Goal: Transaction & Acquisition: Obtain resource

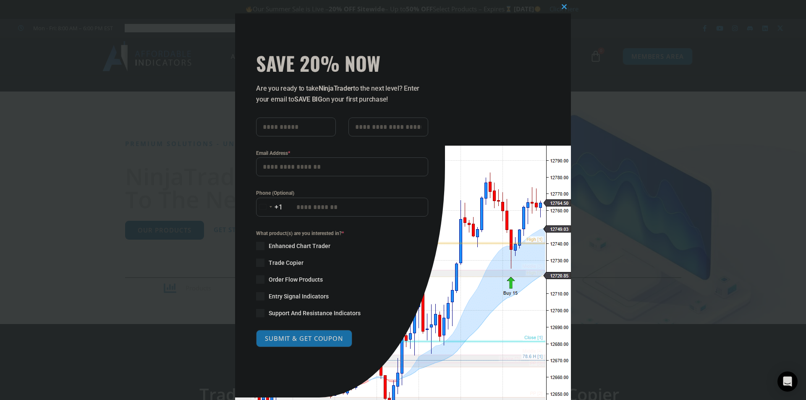
click at [296, 126] on input "text" at bounding box center [296, 127] width 80 height 19
type input "*****"
type input "**********"
drag, startPoint x: 291, startPoint y: 328, endPoint x: 289, endPoint y: 335, distance: 6.8
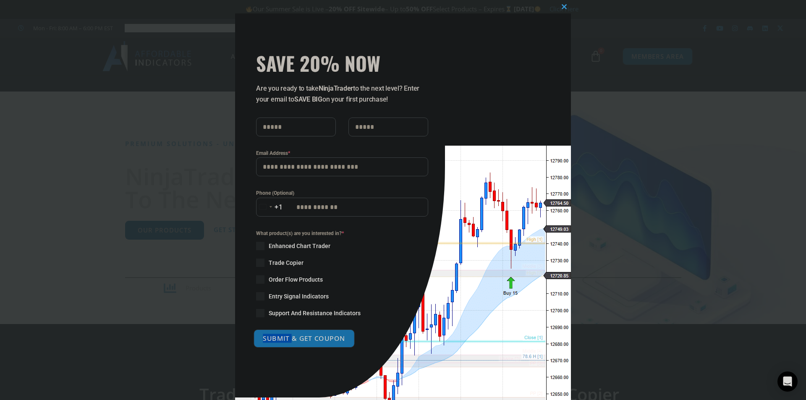
click at [289, 335] on form "**********" at bounding box center [342, 233] width 172 height 230
click at [289, 335] on button "SUBMIT & GET COUPON" at bounding box center [304, 339] width 101 height 18
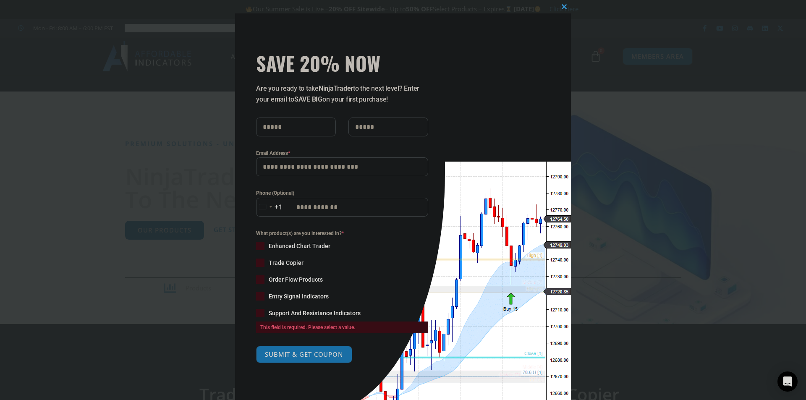
click at [256, 246] on span at bounding box center [260, 246] width 8 height 8
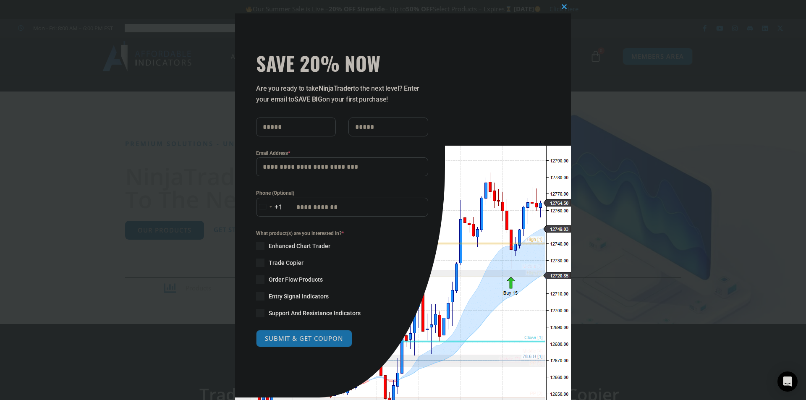
click at [257, 264] on span at bounding box center [260, 263] width 8 height 8
click at [256, 283] on span at bounding box center [260, 280] width 8 height 8
click at [256, 298] on span at bounding box center [260, 296] width 8 height 8
click at [259, 307] on div "What product(s) are you interested in? * Enhanced Chart Trader Trade Copier Ord…" at bounding box center [342, 273] width 172 height 88
click at [259, 312] on span at bounding box center [260, 313] width 8 height 8
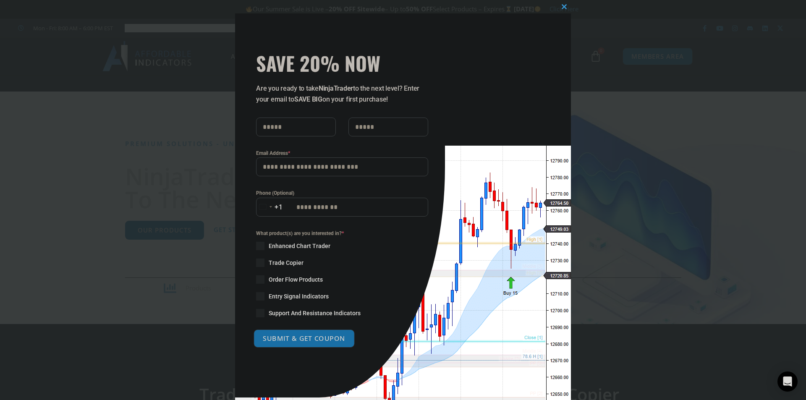
click at [267, 331] on button "SUBMIT & GET COUPON" at bounding box center [304, 339] width 101 height 18
type input "**********"
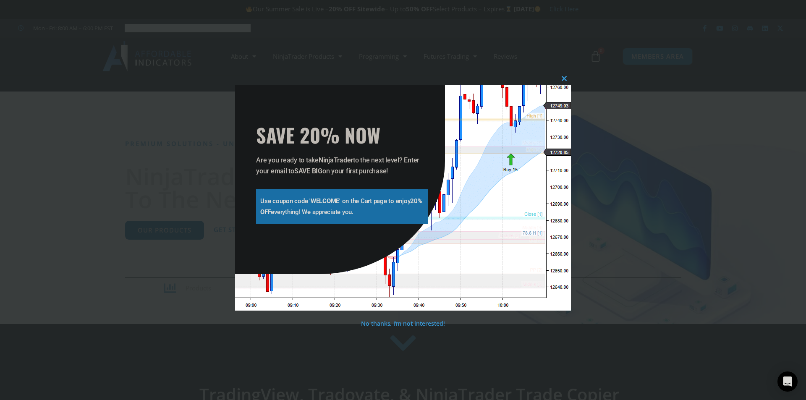
click at [318, 201] on strong "WELCOME" at bounding box center [325, 201] width 29 height 8
drag, startPoint x: 318, startPoint y: 201, endPoint x: 325, endPoint y: 200, distance: 7.6
click at [325, 200] on strong "WELCOME" at bounding box center [325, 201] width 29 height 8
copy strong "WELCOME"
click at [562, 78] on span at bounding box center [564, 78] width 13 height 5
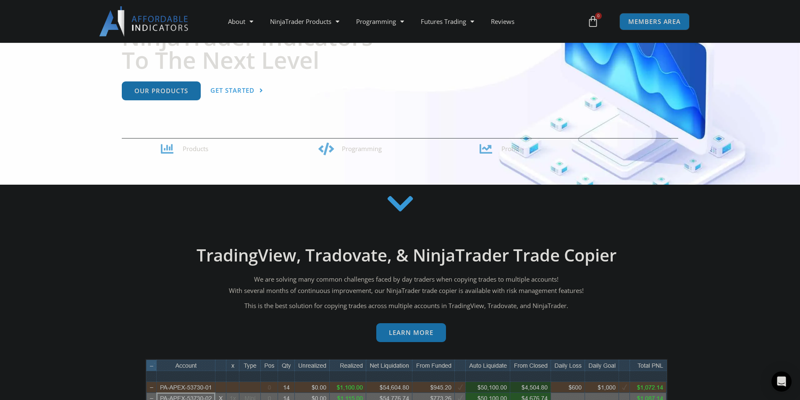
scroll to position [140, 0]
click at [153, 92] on link "Our Products" at bounding box center [161, 87] width 79 height 19
